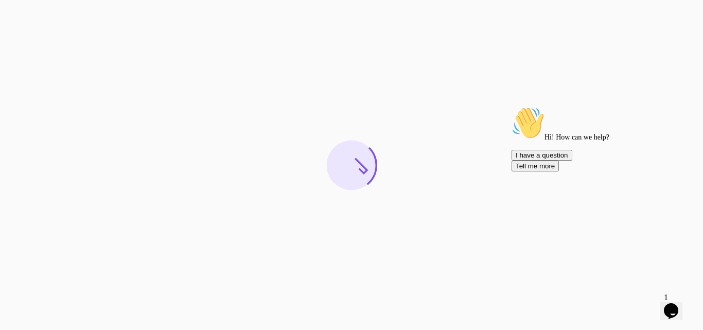
click at [511, 106] on icon "Chat attention grabber" at bounding box center [511, 106] width 0 height 0
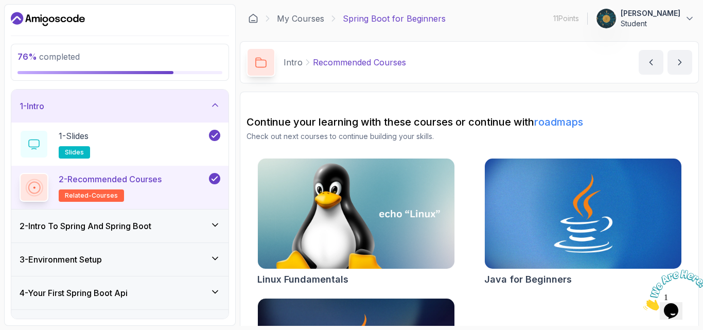
click at [217, 104] on icon at bounding box center [215, 105] width 10 height 10
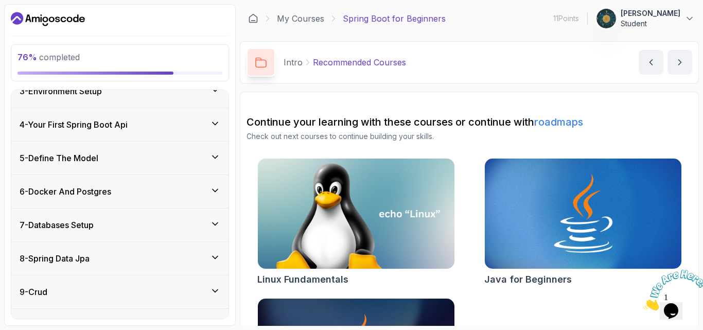
scroll to position [103, 0]
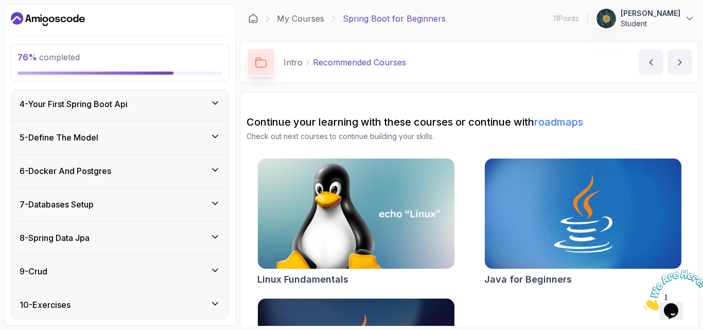
click at [213, 239] on icon at bounding box center [215, 236] width 10 height 10
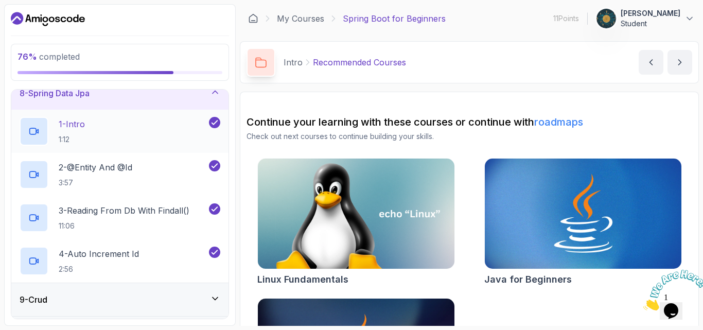
scroll to position [288, 0]
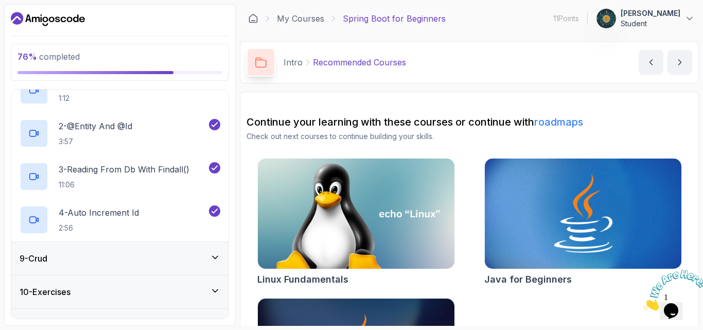
click at [163, 269] on div "9 - Crud" at bounding box center [119, 258] width 217 height 33
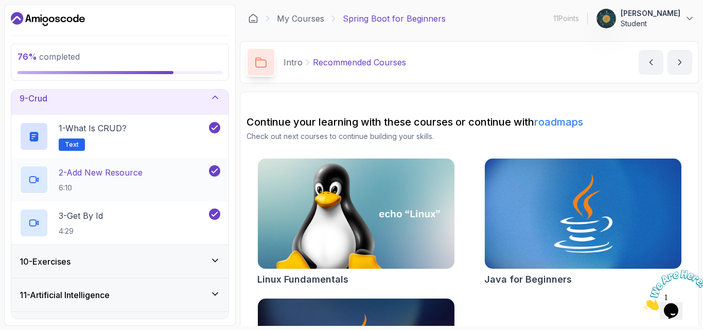
scroll to position [296, 0]
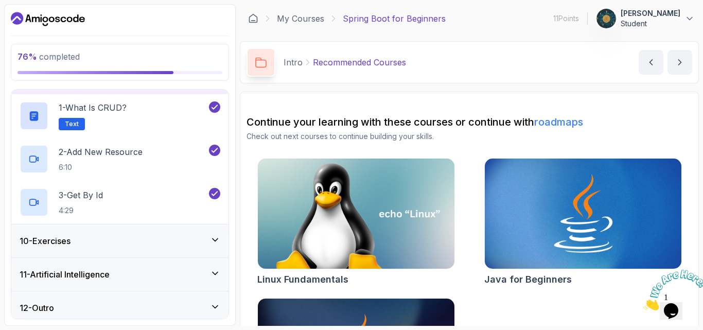
click at [146, 246] on div "10 - Exercises" at bounding box center [120, 241] width 201 height 12
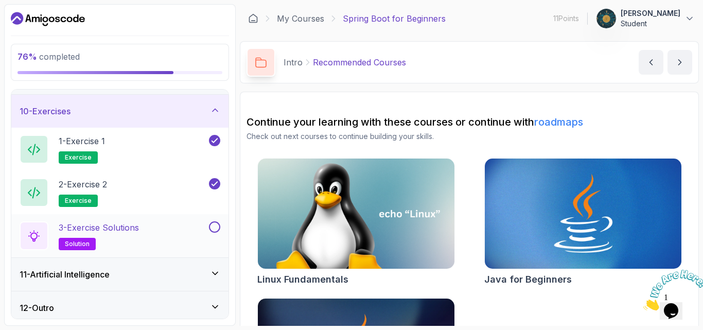
click at [122, 244] on h2 "3 - Exercise Solutions solution" at bounding box center [99, 235] width 80 height 29
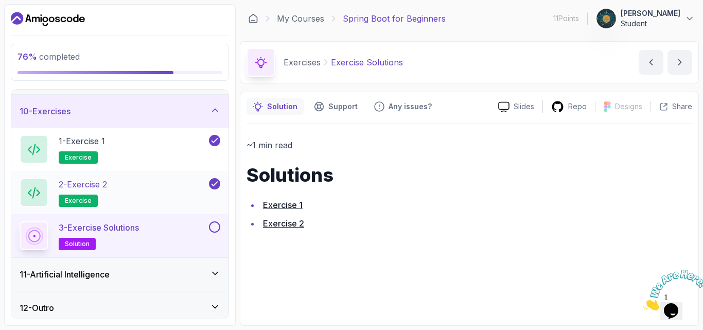
click at [113, 190] on div "2 - Exercise 2 exercise" at bounding box center [113, 192] width 187 height 29
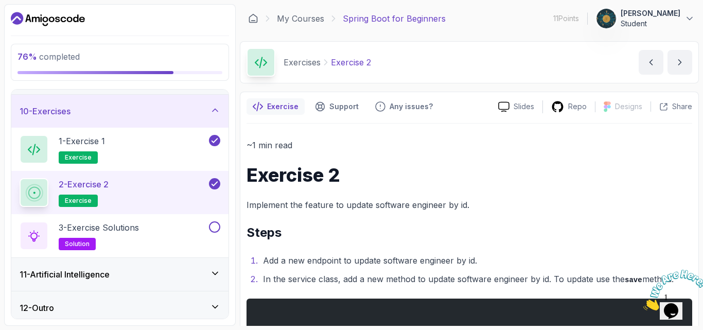
scroll to position [301, 0]
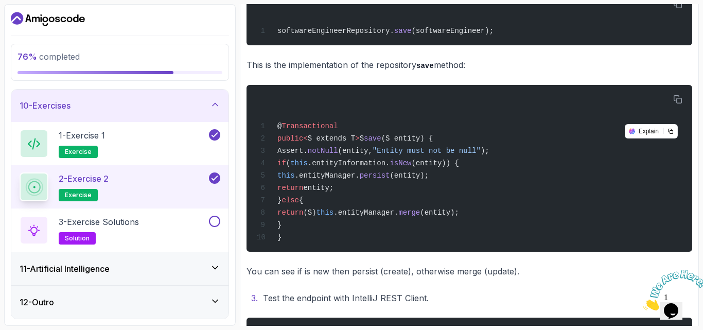
scroll to position [473, 0]
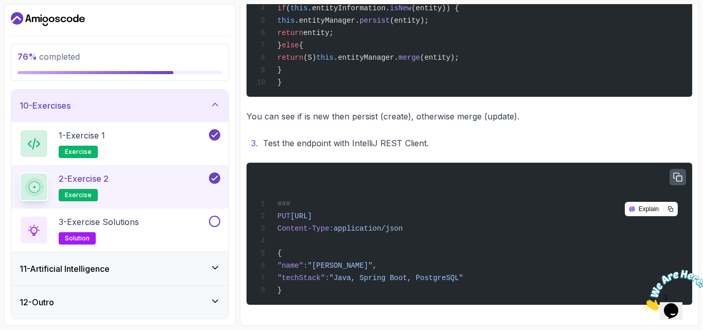
click at [679, 172] on icon "button" at bounding box center [677, 176] width 9 height 9
click at [139, 223] on p "3 - Exercise Solutions" at bounding box center [99, 222] width 80 height 12
